Goal: Transaction & Acquisition: Purchase product/service

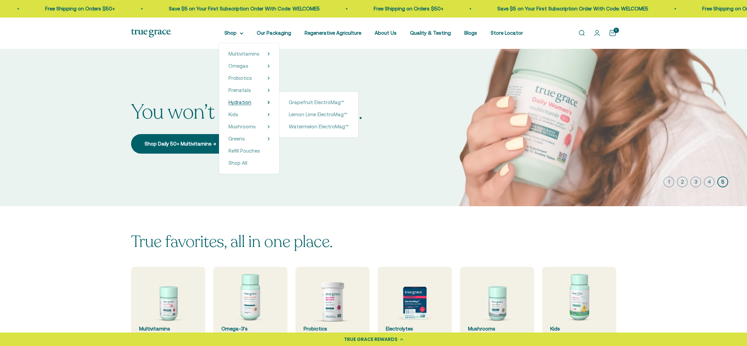
click at [251, 102] on span "Hydration" at bounding box center [239, 102] width 23 height 6
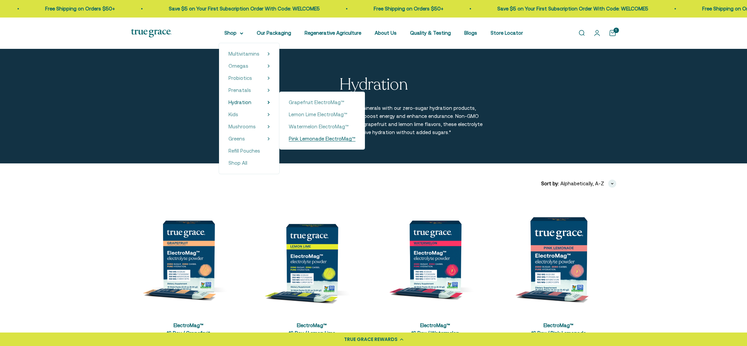
click at [332, 139] on span "Pink Lemonade ElectroMag™" at bounding box center [322, 139] width 67 height 6
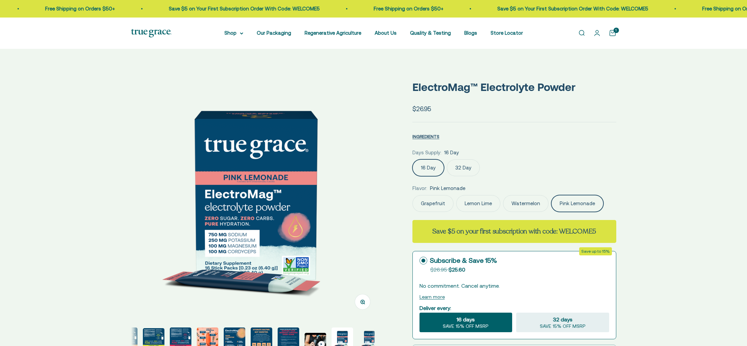
select select "3"
